Goal: Transaction & Acquisition: Obtain resource

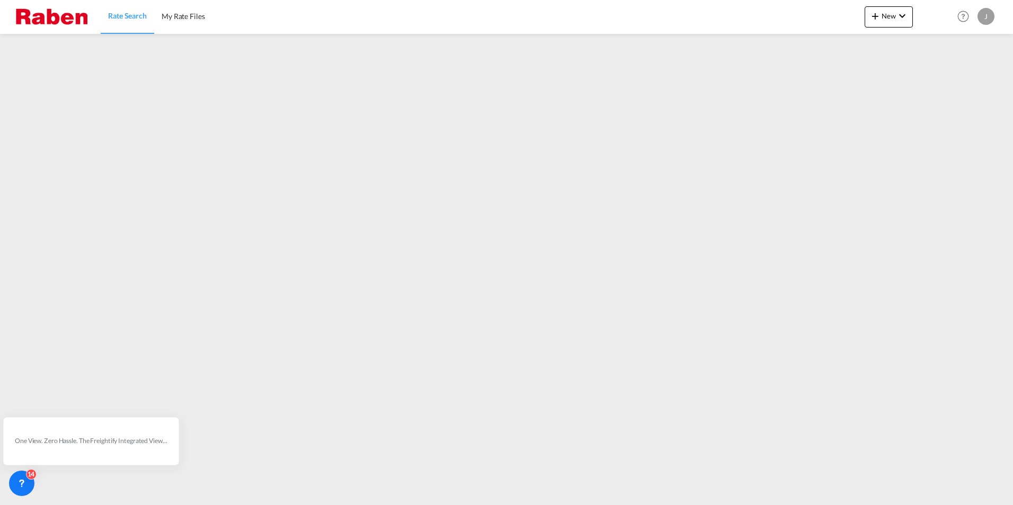
click at [139, 11] on span "Rate Search" at bounding box center [127, 15] width 39 height 9
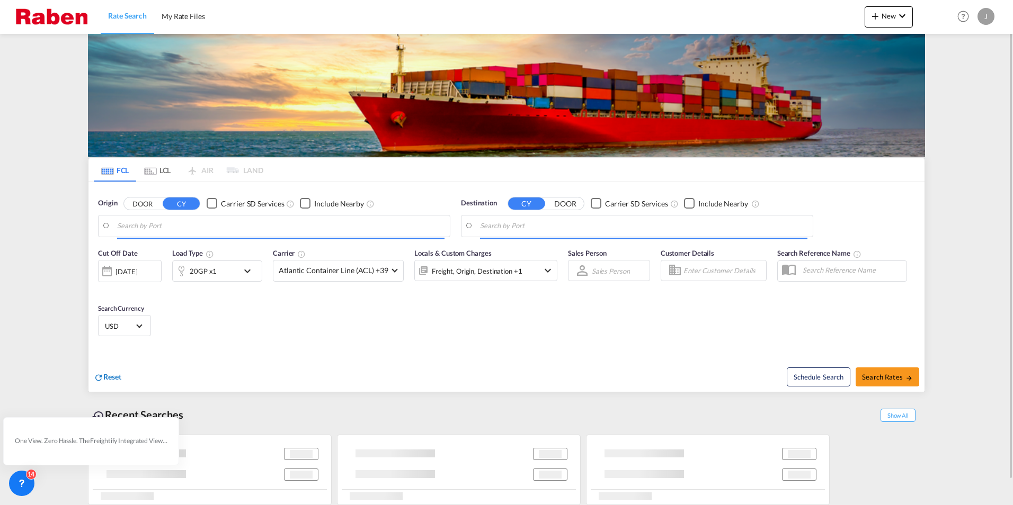
type input "[GEOGRAPHIC_DATA], [GEOGRAPHIC_DATA]"
type input "Haiphong, VNHPH"
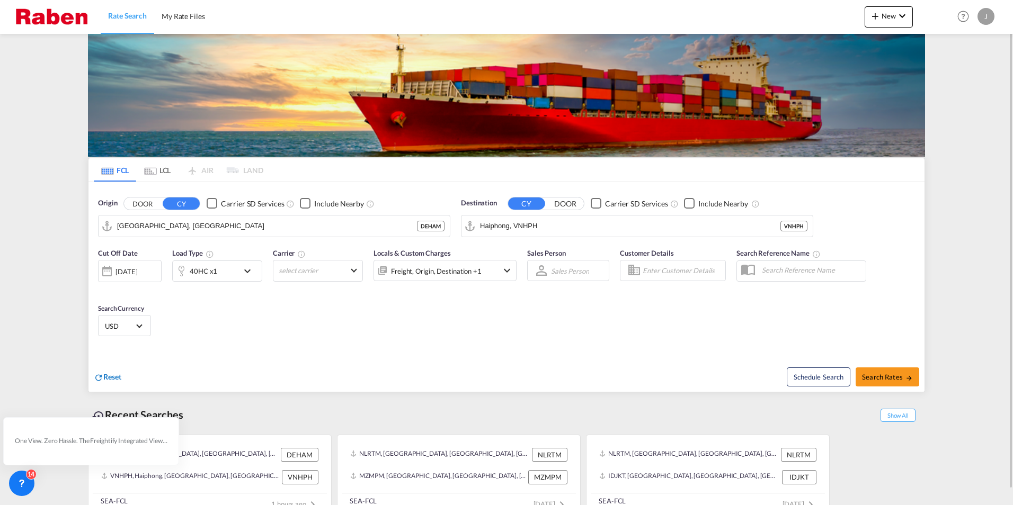
click at [117, 375] on span "Reset" at bounding box center [112, 376] width 18 height 9
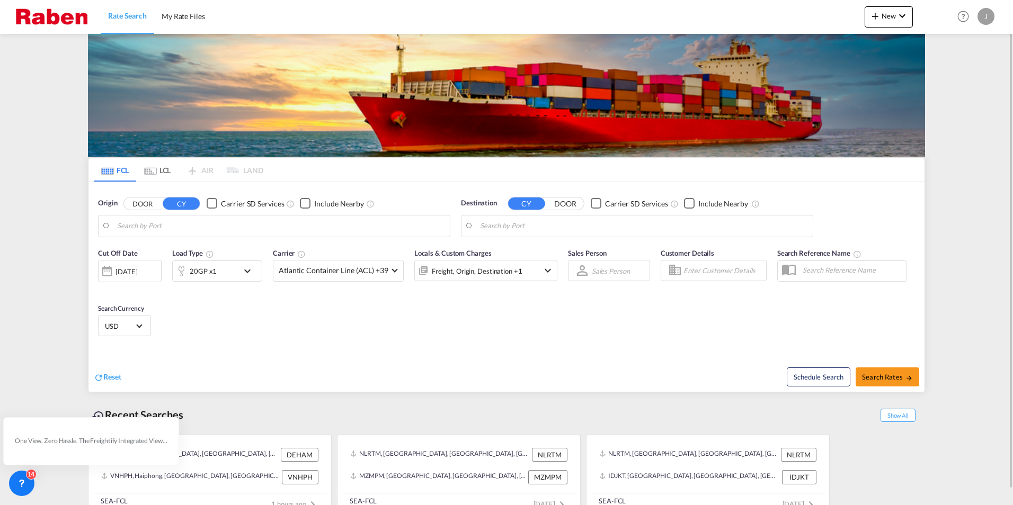
click at [171, 229] on body "Rate Search My Rate Files Rate Search My Rate Files New Rates Ratecard Rateshee…" at bounding box center [506, 252] width 1013 height 505
type input "F"
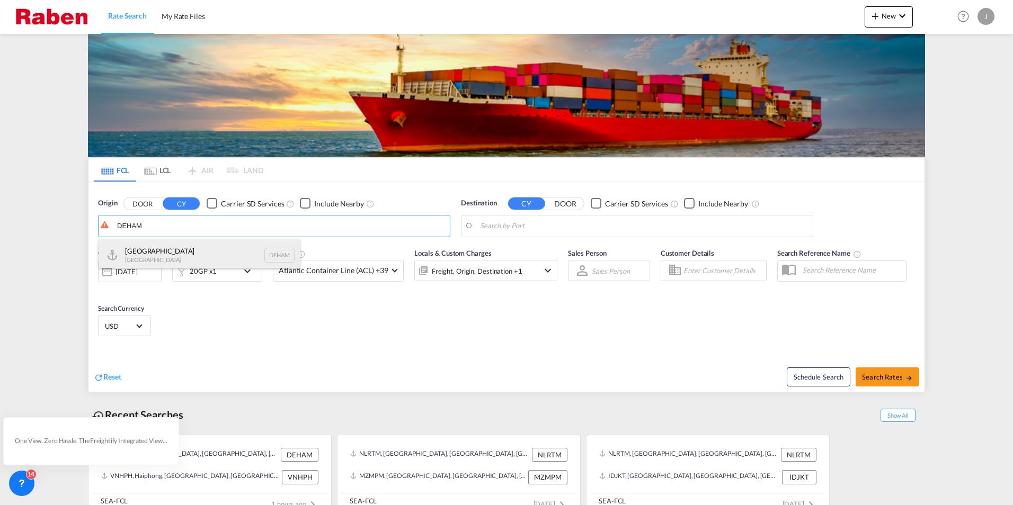
click at [163, 249] on div "[GEOGRAPHIC_DATA] [GEOGRAPHIC_DATA] DEHAM" at bounding box center [199, 255] width 201 height 32
type input "[GEOGRAPHIC_DATA], [GEOGRAPHIC_DATA]"
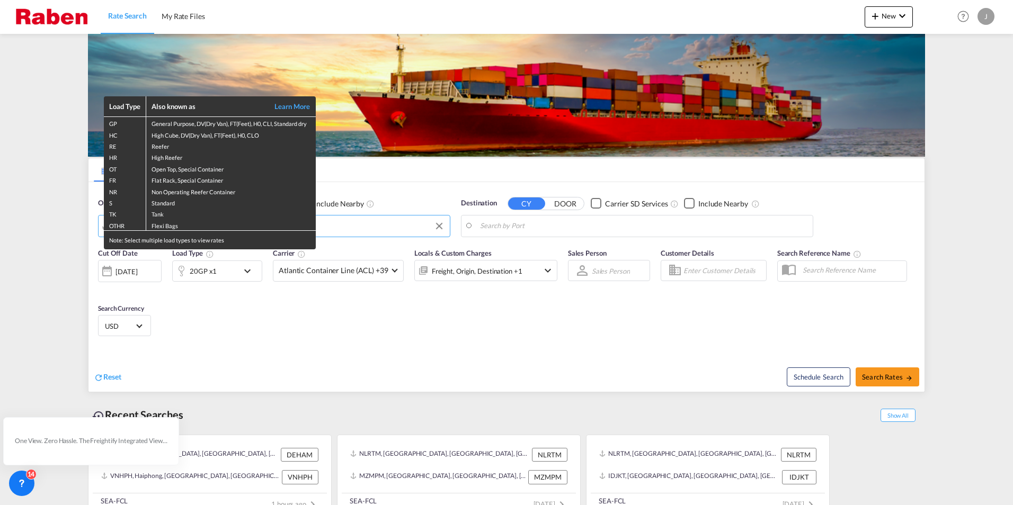
click at [593, 220] on div "Load Type Also known as Learn More GP General Purpose, DV(Dry Van), FT(Feet), H…" at bounding box center [506, 252] width 1013 height 505
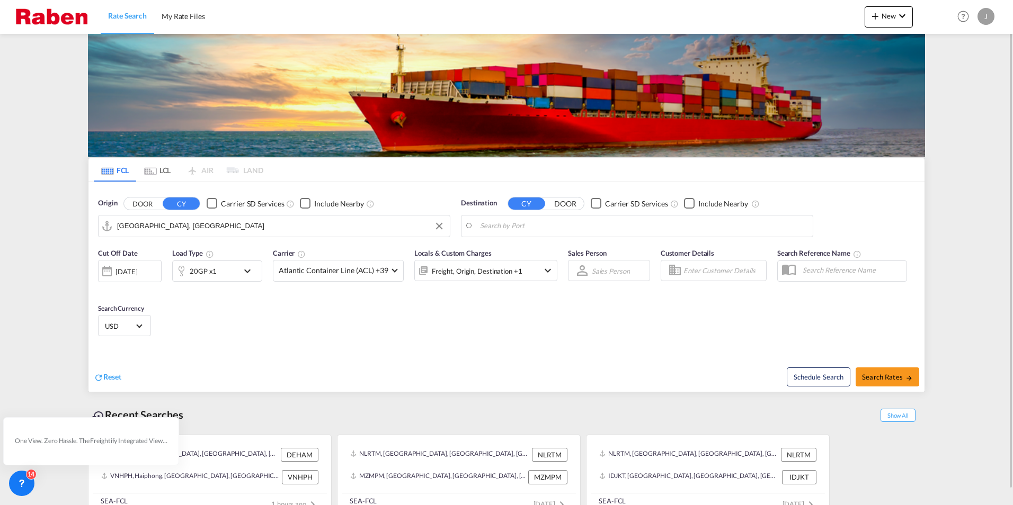
click at [559, 228] on body "Rate Search My Rate Files Rate Search My Rate Files New Rates Ratecard Rateshee…" at bounding box center [506, 252] width 1013 height 505
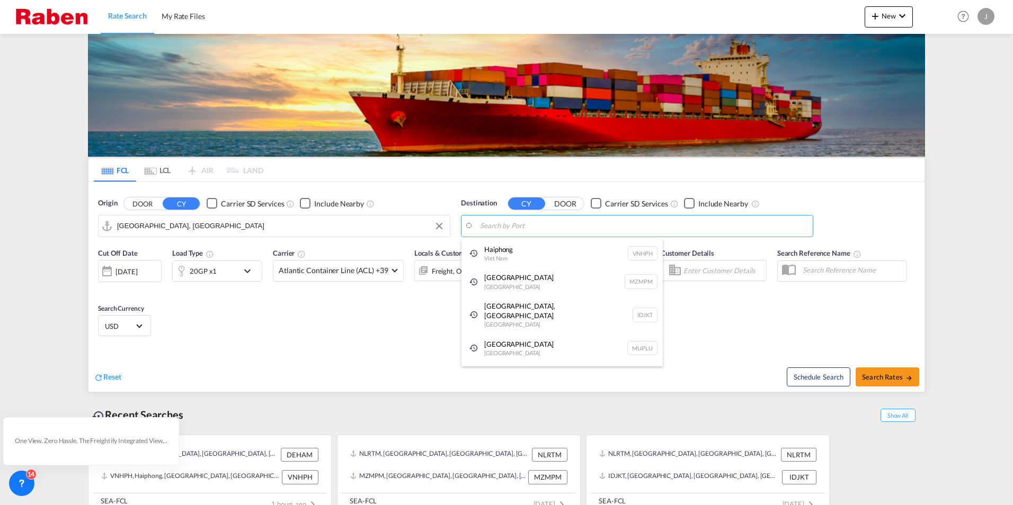
type input "B"
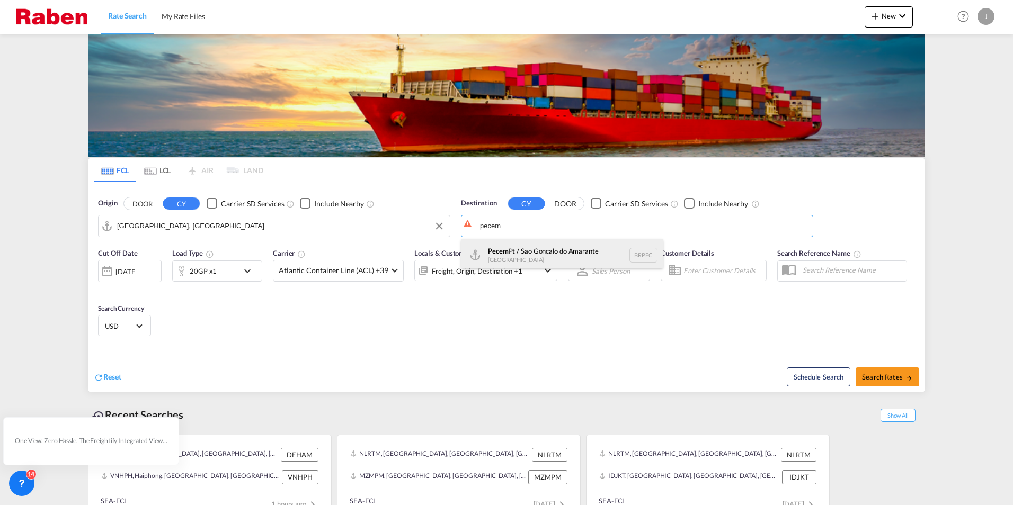
click at [570, 254] on div "Pecem Pt / Sao Goncalo do Amarante [GEOGRAPHIC_DATA] [GEOGRAPHIC_DATA]" at bounding box center [561, 255] width 201 height 32
type input "Pecem Pt / Sao Goncalo do Amarante, BRPEC"
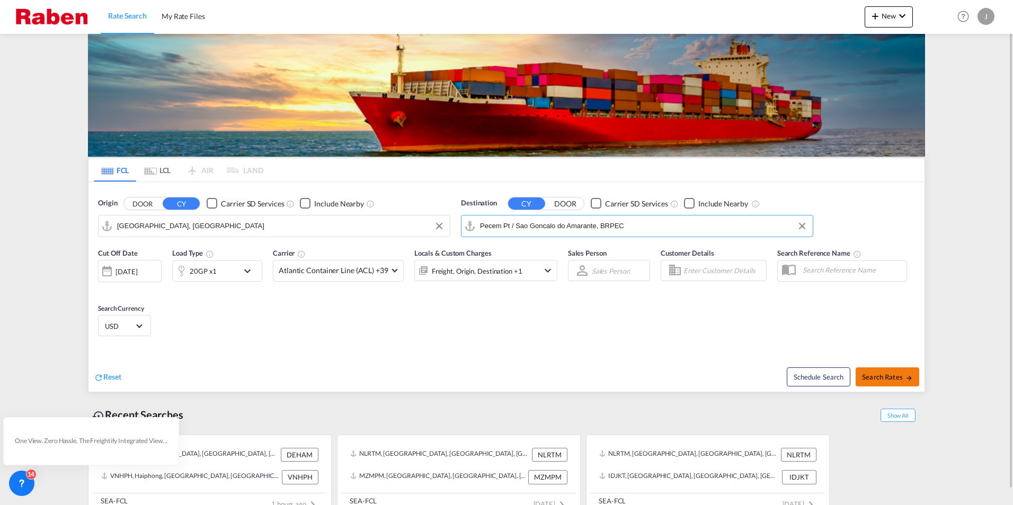
click at [894, 375] on span "Search Rates" at bounding box center [887, 377] width 51 height 8
type input "DEHAM to BRPEC / [DATE]"
